Goal: Navigation & Orientation: Find specific page/section

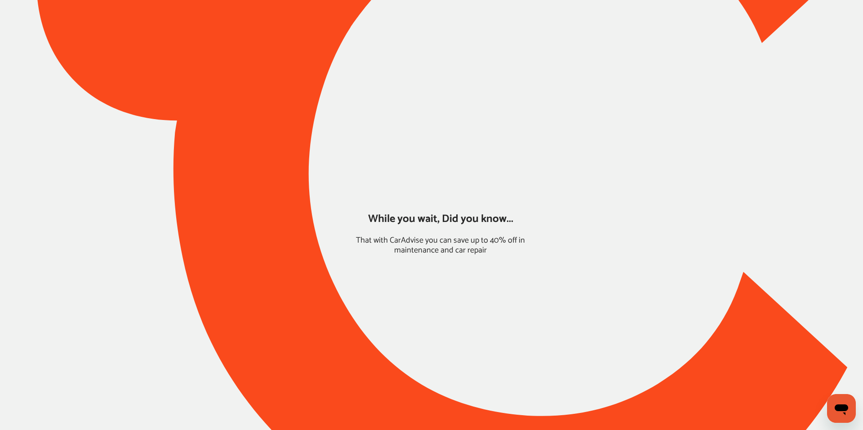
type input "*****"
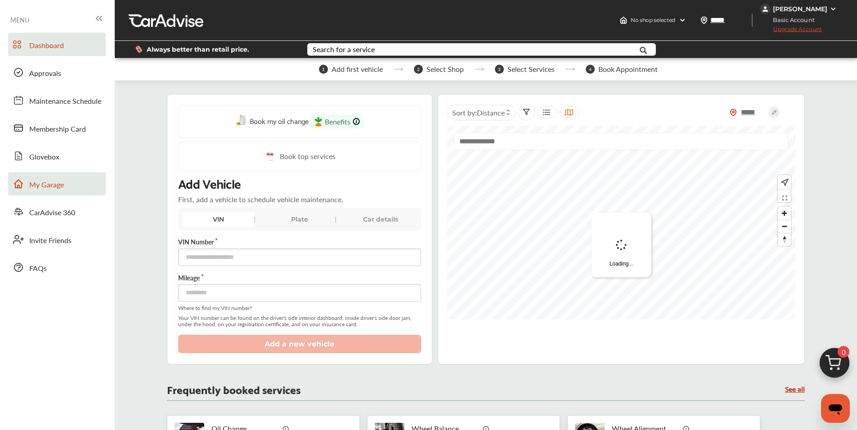
click at [42, 185] on span "My Garage" at bounding box center [46, 185] width 35 height 12
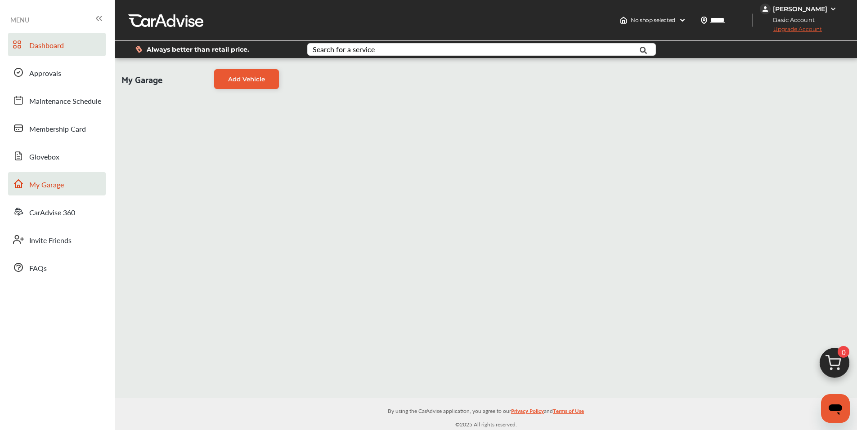
click at [50, 45] on span "Dashboard" at bounding box center [46, 46] width 35 height 12
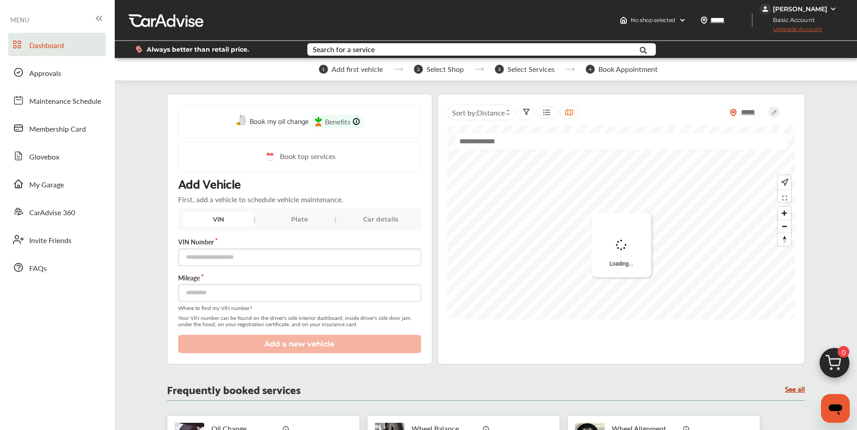
click at [844, 357] on span "0" at bounding box center [843, 352] width 12 height 12
